Goal: Task Accomplishment & Management: Complete application form

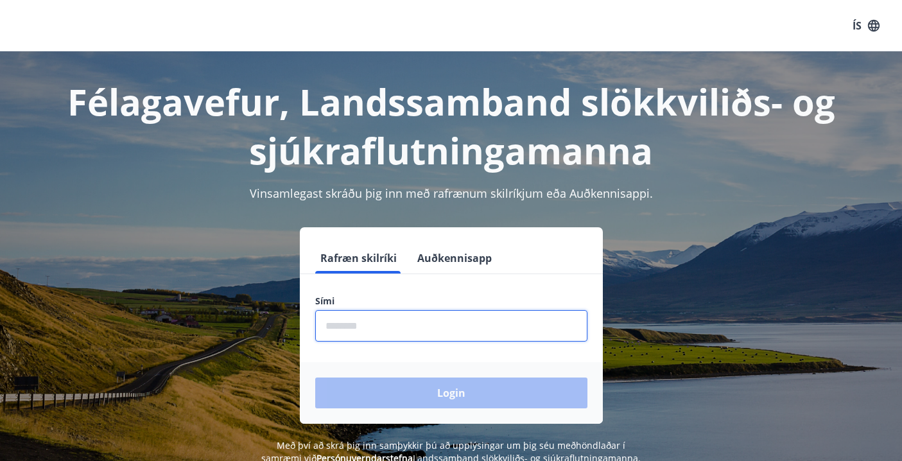
click at [326, 334] on input "phone" at bounding box center [451, 325] width 272 height 31
type input "*"
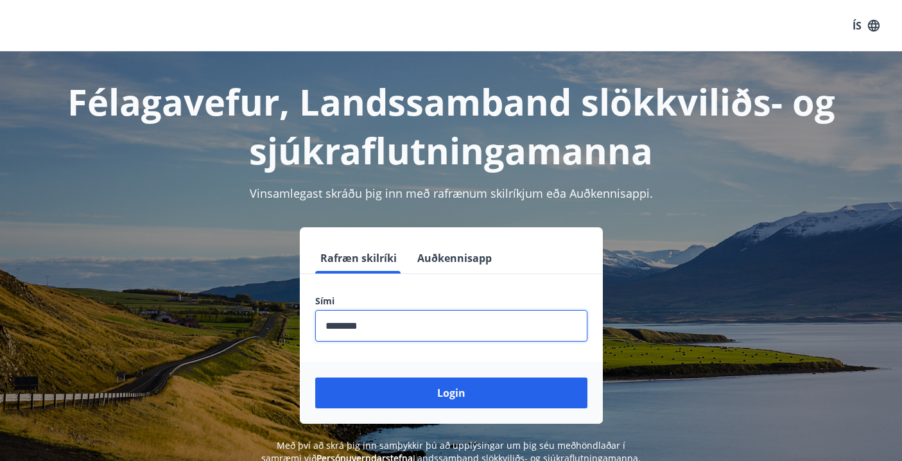
type input "********"
click at [450, 393] on button "Login" at bounding box center [451, 392] width 272 height 31
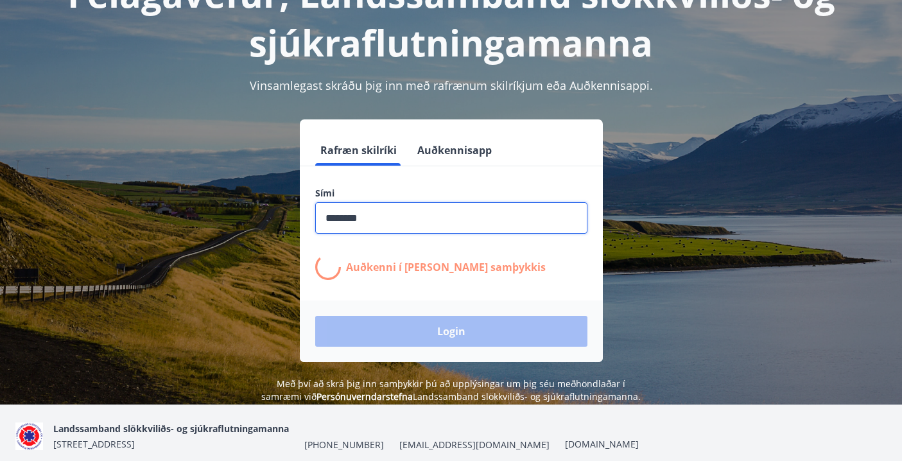
scroll to position [158, 0]
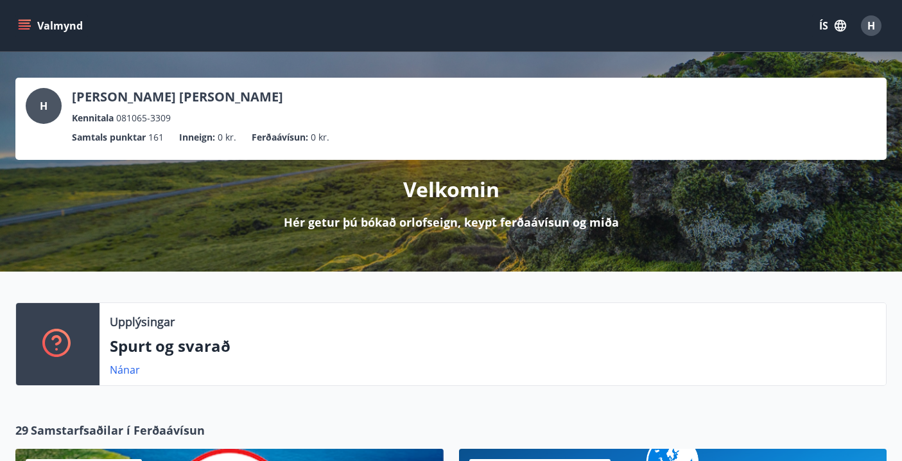
click at [22, 27] on icon "menu" at bounding box center [24, 25] width 13 height 13
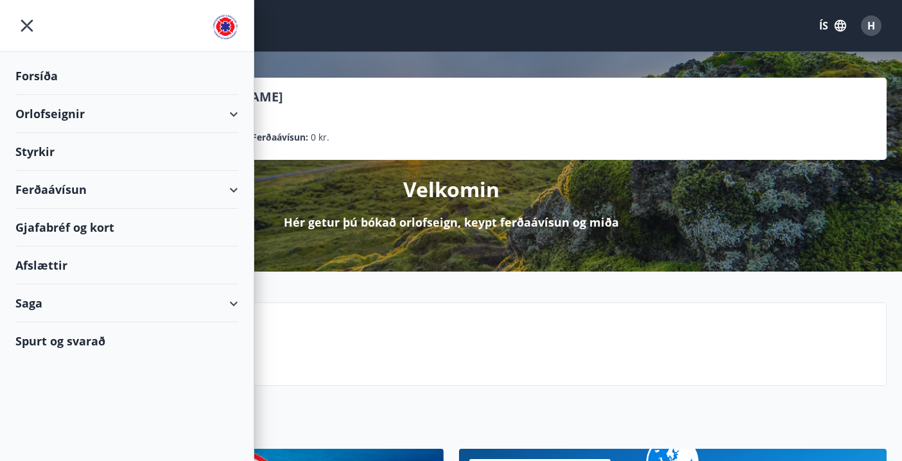
click at [42, 114] on div "Orlofseignir" at bounding box center [126, 114] width 223 height 38
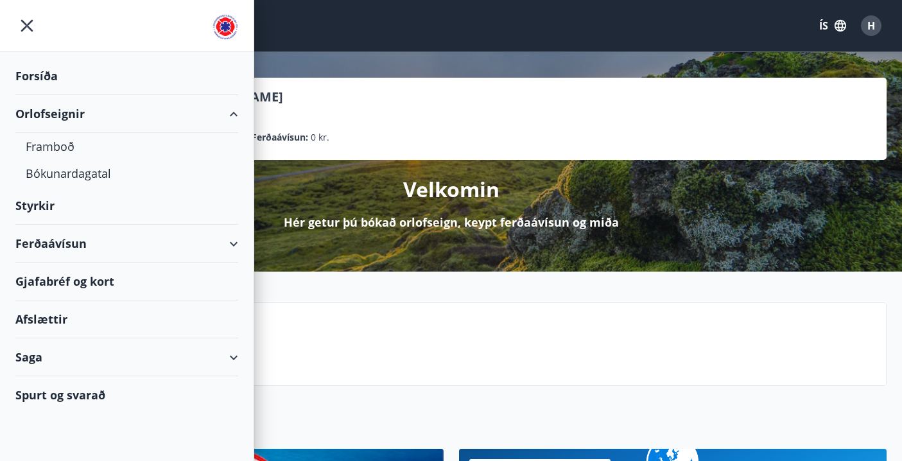
click at [41, 112] on div "Orlofseignir" at bounding box center [126, 114] width 223 height 38
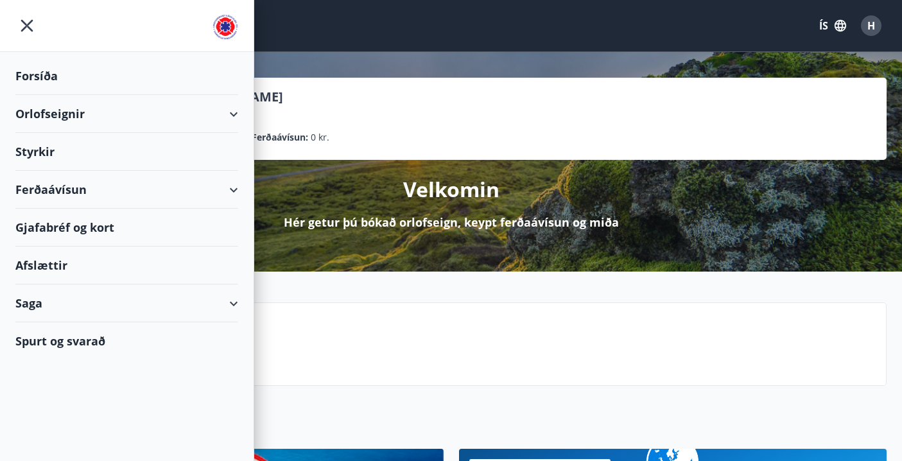
click at [42, 95] on div "Styrkir" at bounding box center [126, 76] width 223 height 38
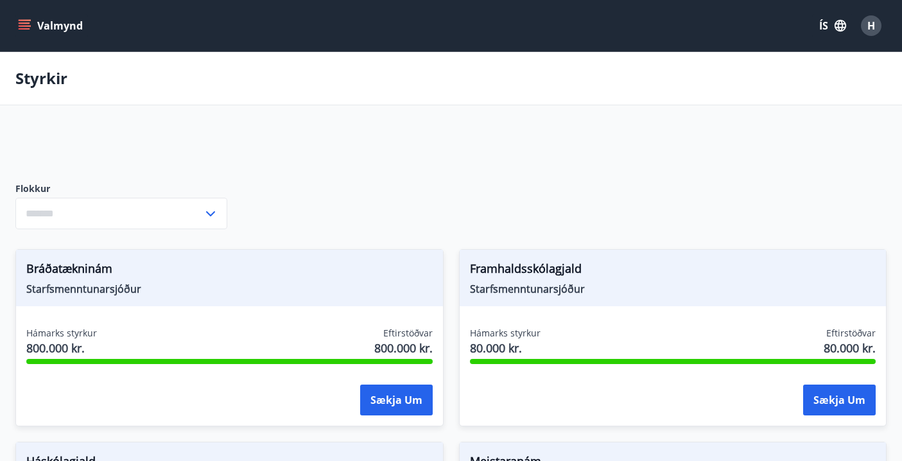
type input "***"
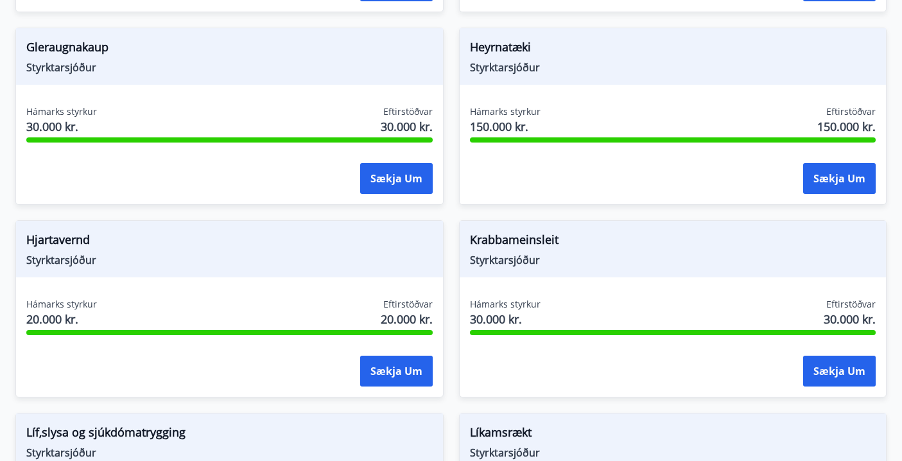
scroll to position [1182, 0]
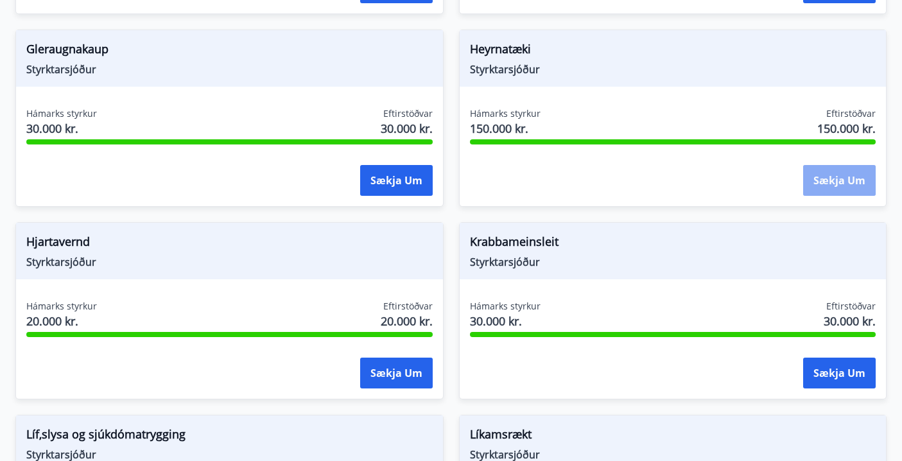
click at [833, 180] on button "Sækja um" at bounding box center [839, 180] width 73 height 31
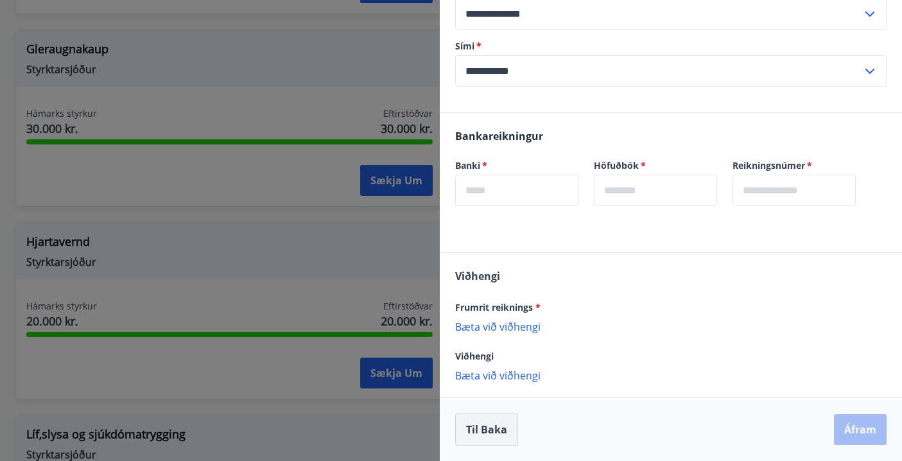
scroll to position [255, 0]
click at [483, 428] on button "Til baka" at bounding box center [486, 429] width 63 height 32
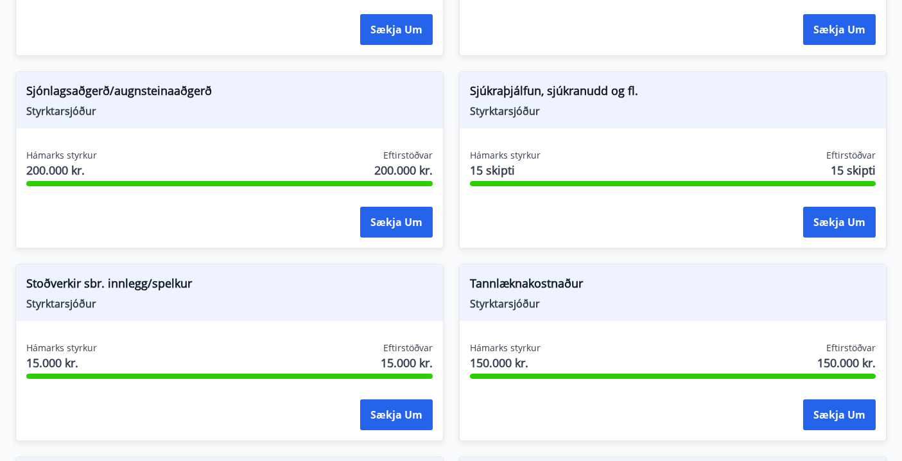
scroll to position [1912, 0]
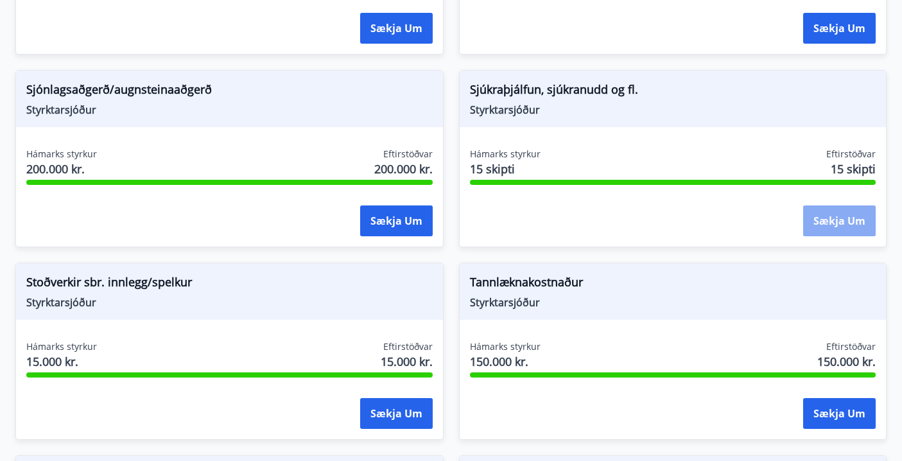
click at [828, 219] on button "Sækja um" at bounding box center [839, 220] width 73 height 31
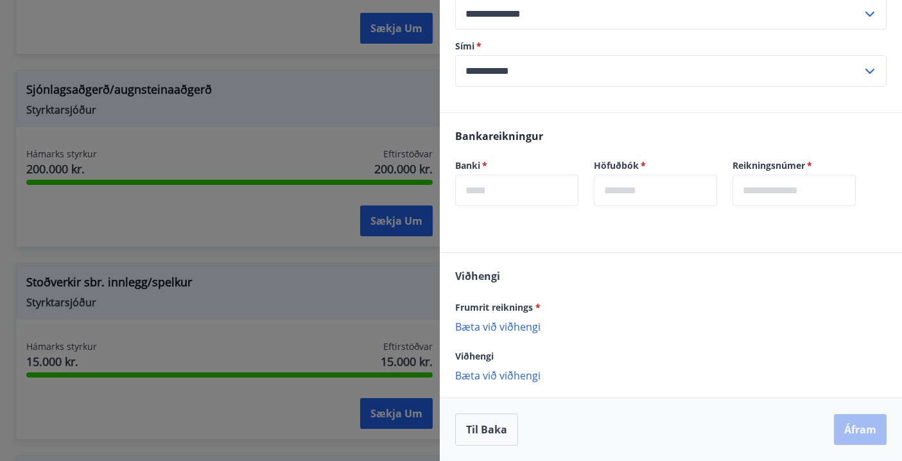
scroll to position [0, 0]
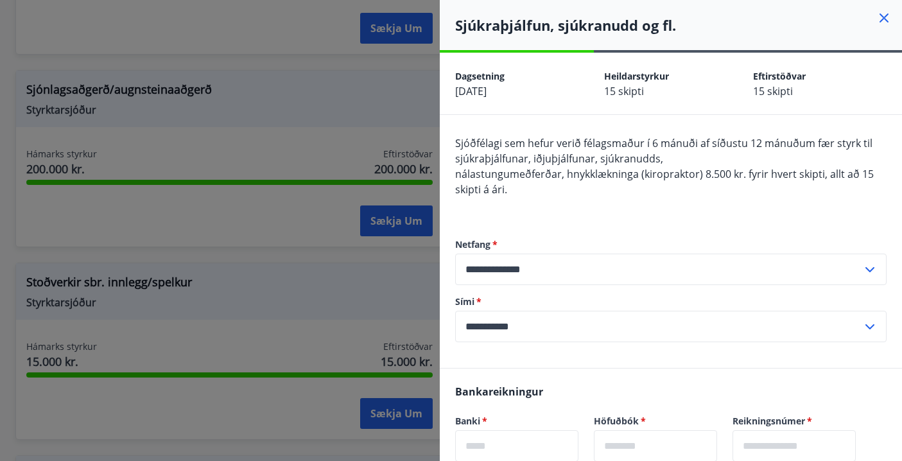
click at [880, 16] on icon at bounding box center [883, 17] width 15 height 15
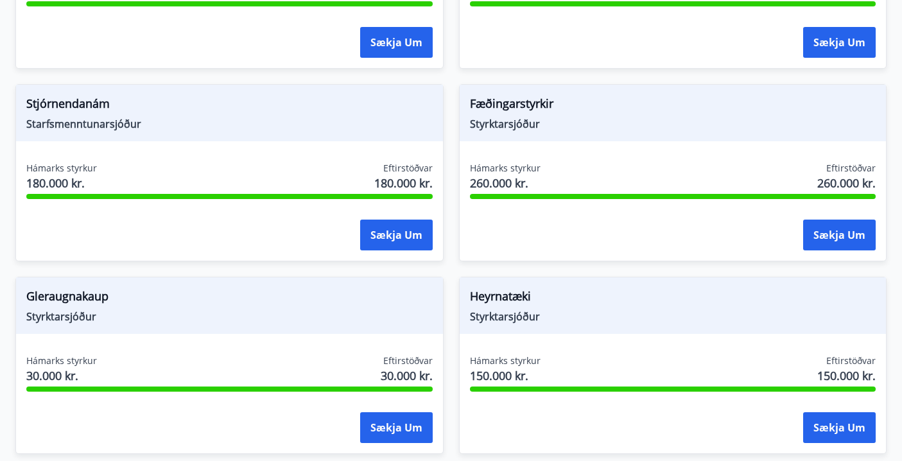
scroll to position [1014, 0]
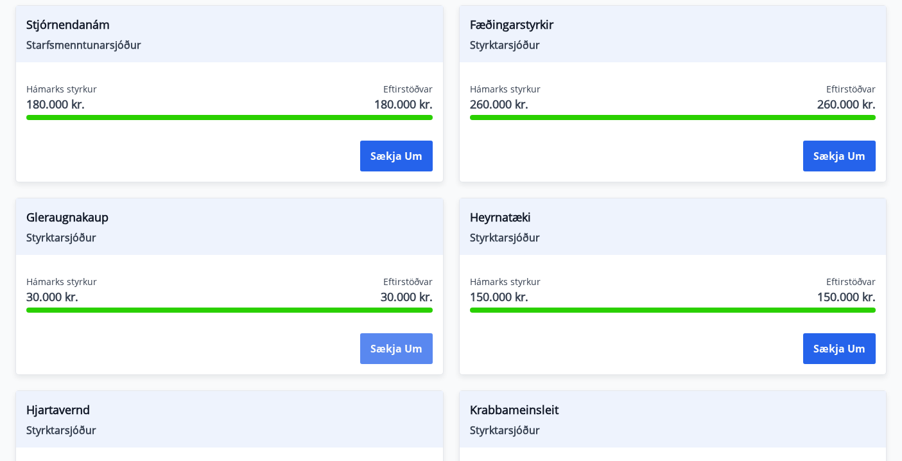
click at [397, 352] on button "Sækja um" at bounding box center [396, 348] width 73 height 31
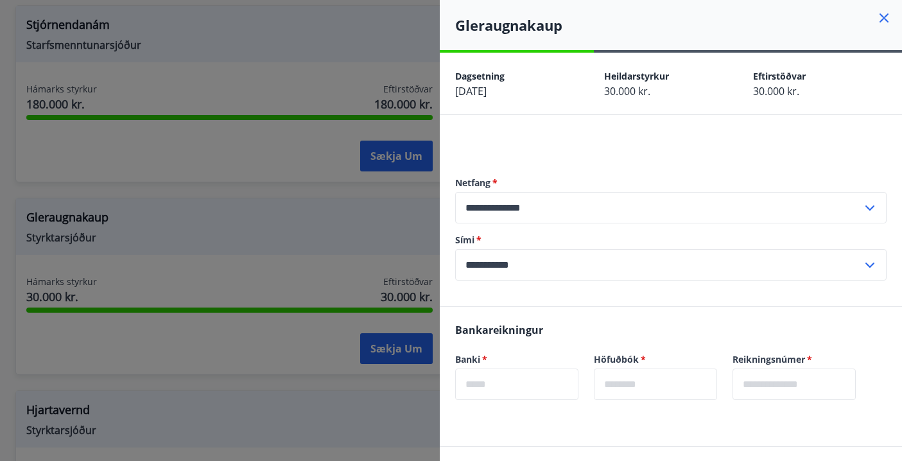
scroll to position [0, 0]
click at [393, 36] on div at bounding box center [451, 230] width 902 height 461
